Goal: Information Seeking & Learning: Learn about a topic

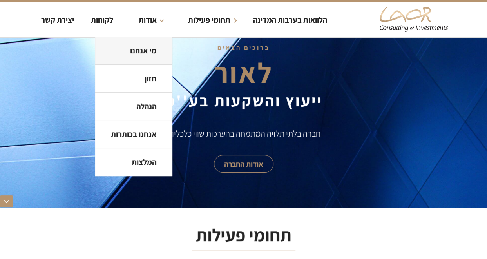
click at [141, 48] on strong "מי אנחנו" at bounding box center [143, 50] width 26 height 10
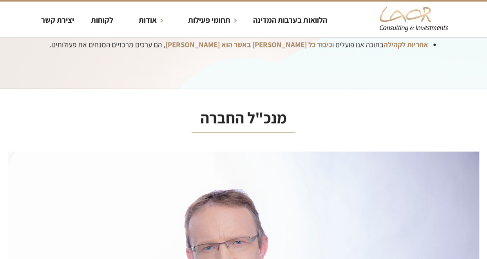
scroll to position [1779, 0]
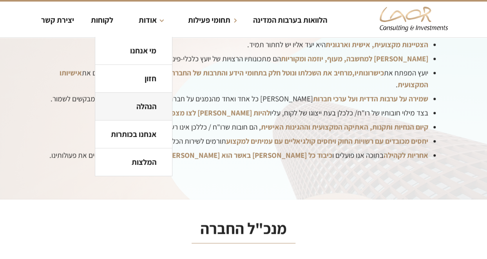
click at [147, 99] on link "הנהלה" at bounding box center [133, 106] width 77 height 28
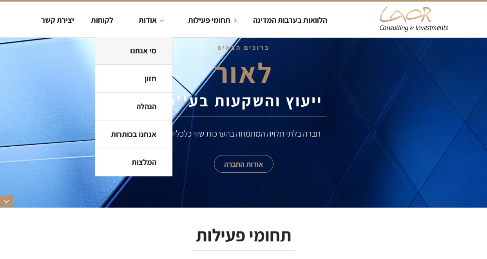
click at [145, 57] on link "מי אנחנו" at bounding box center [133, 51] width 77 height 28
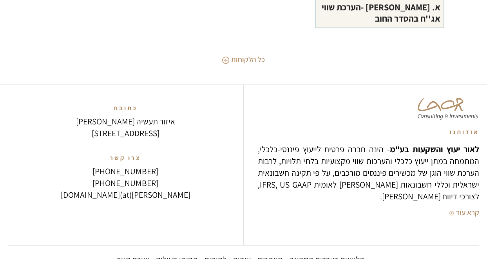
scroll to position [3597, 0]
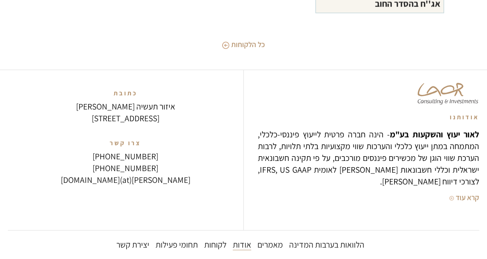
click at [248, 238] on div "אודות" at bounding box center [242, 244] width 18 height 12
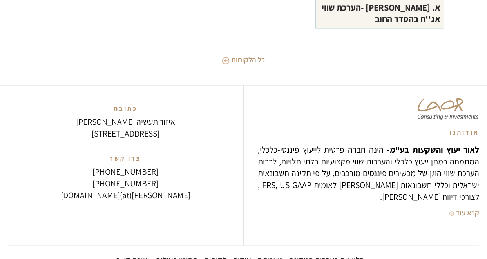
scroll to position [3584, 0]
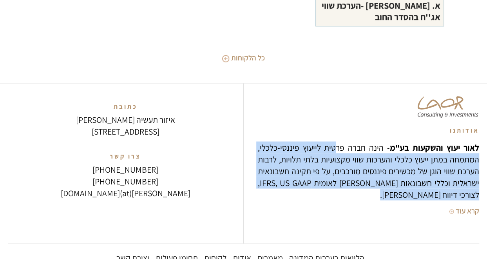
drag, startPoint x: 341, startPoint y: 118, endPoint x: 481, endPoint y: 189, distance: 156.5
click at [481, 189] on div "אודותנו לאור יעוץ והשקעות בע"מ - הינה חברה פרטית לייעוץ פיננסי-כלכלי, המתמחה במ…" at bounding box center [243, 179] width 487 height 192
drag, startPoint x: 481, startPoint y: 189, endPoint x: 465, endPoint y: 183, distance: 16.6
click at [465, 205] on div "קרא עוד" at bounding box center [468, 209] width 24 height 9
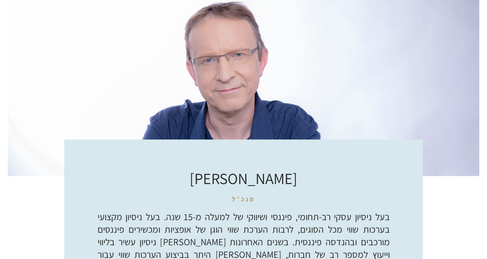
scroll to position [2095, 0]
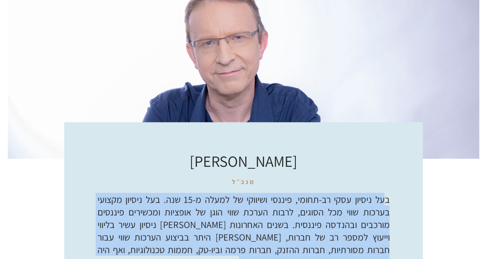
drag, startPoint x: 385, startPoint y: 174, endPoint x: 287, endPoint y: 240, distance: 118.2
click at [287, 240] on h2 "בעל ניסיון עסקי רב-תחומי, פיננסי ושיווקי של למעלה מ-15 שנה. בעל ניסיון מקצועי ב…" at bounding box center [244, 229] width 292 height 75
drag, startPoint x: 287, startPoint y: 240, endPoint x: 257, endPoint y: 229, distance: 31.7
click at [257, 229] on h2 "בעל ניסיון עסקי רב-תחומי, פיננסי ושיווקי של למעלה מ-15 שנה. בעל ניסיון מקצועי ב…" at bounding box center [244, 229] width 292 height 75
click at [256, 227] on h2 "בעל ניסיון עסקי רב-תחומי, פיננסי ושיווקי של למעלה מ-15 שנה. בעל ניסיון מקצועי ב…" at bounding box center [244, 229] width 292 height 75
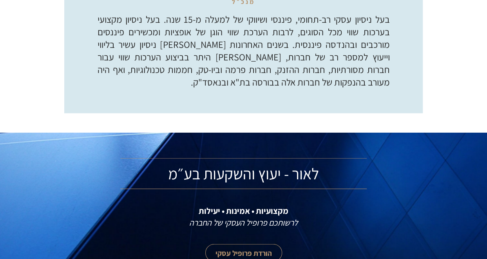
scroll to position [2330, 0]
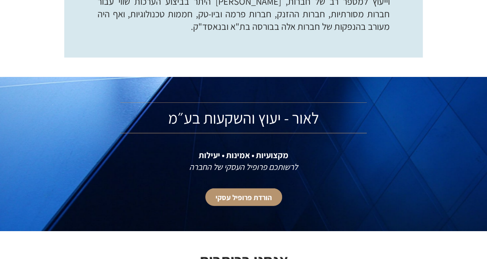
click at [274, 188] on link "הורדת פרופיל עסקי" at bounding box center [243, 197] width 77 height 18
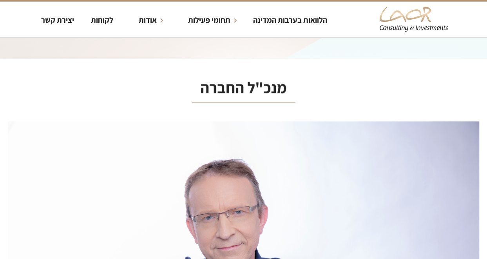
scroll to position [1990, 0]
